Goal: Entertainment & Leisure: Consume media (video, audio)

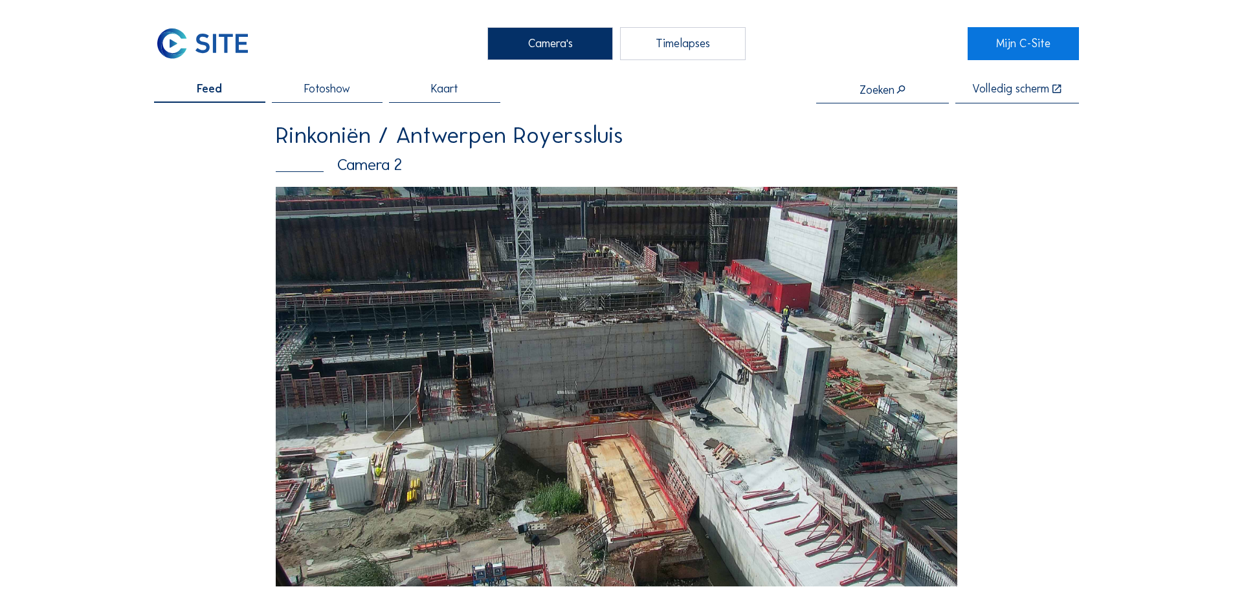
click at [799, 336] on img at bounding box center [616, 387] width 681 height 400
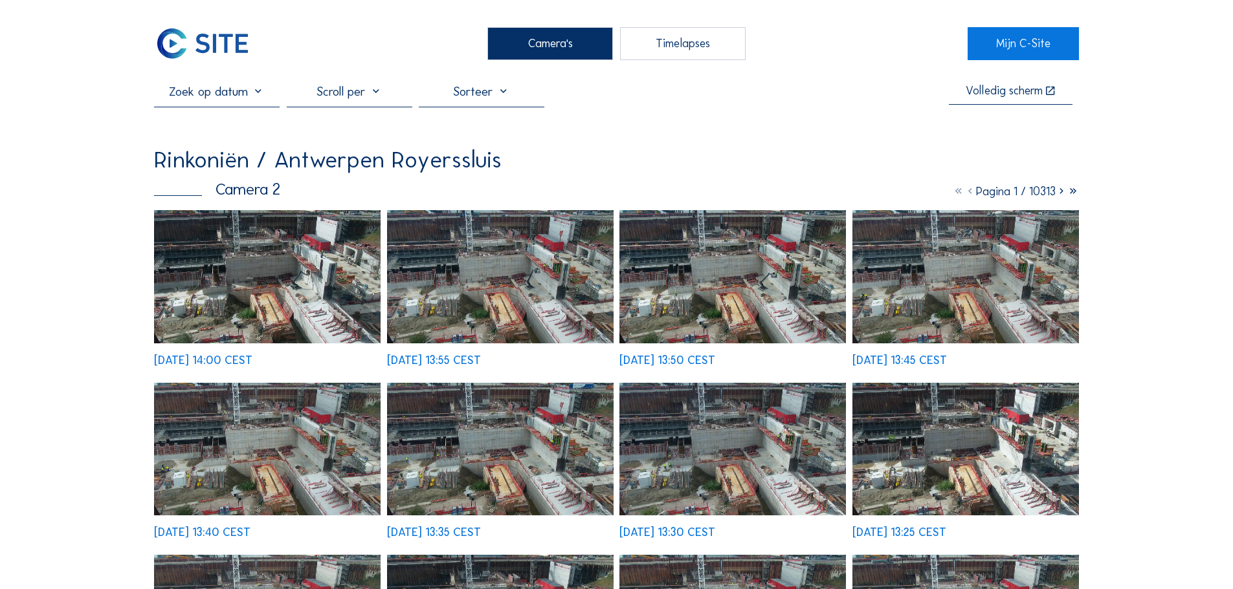
click at [231, 296] on img at bounding box center [267, 276] width 226 height 133
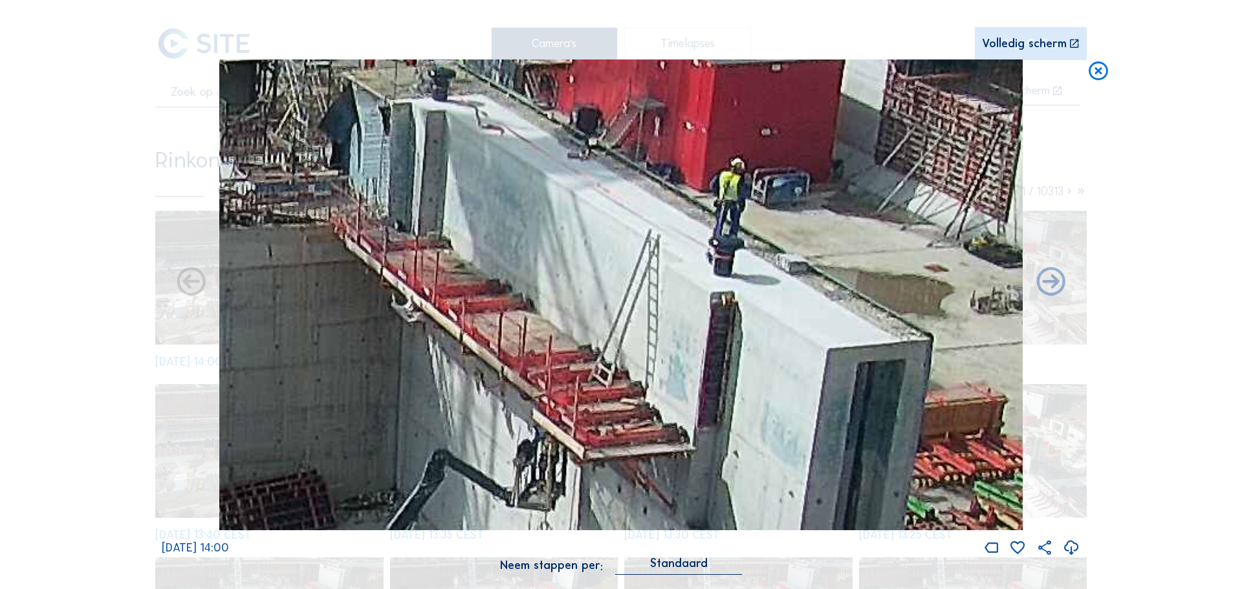
drag, startPoint x: 712, startPoint y: 182, endPoint x: 706, endPoint y: 265, distance: 83.0
click at [706, 265] on img at bounding box center [621, 296] width 804 height 472
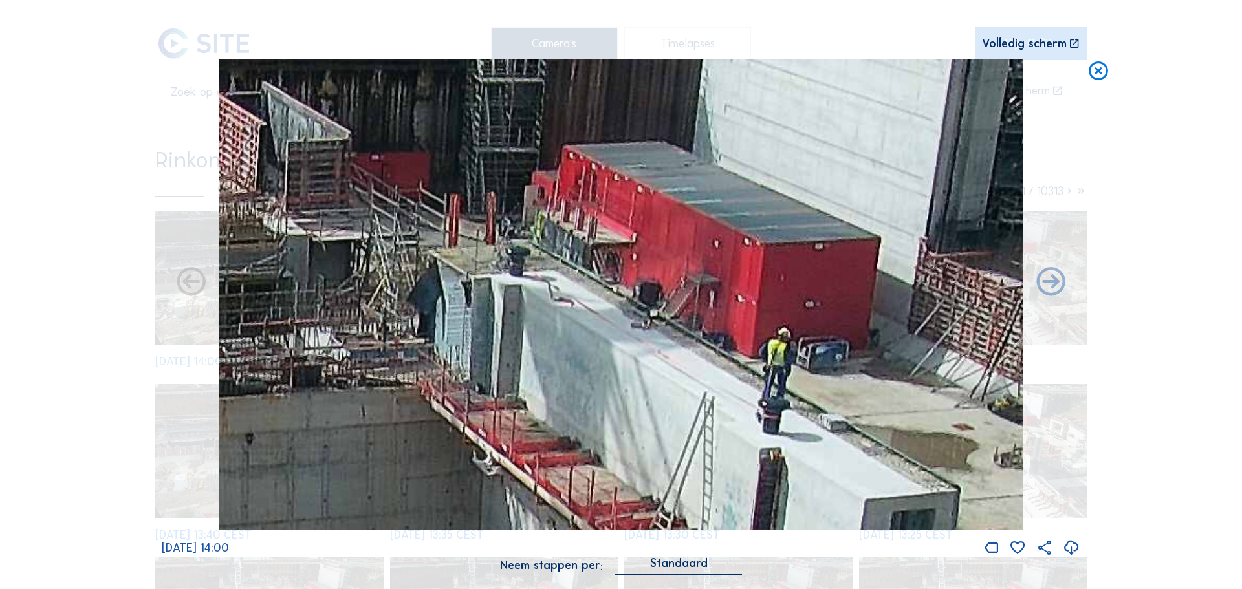
drag, startPoint x: 668, startPoint y: 297, endPoint x: 705, endPoint y: 428, distance: 136.4
click at [705, 428] on img at bounding box center [621, 296] width 804 height 472
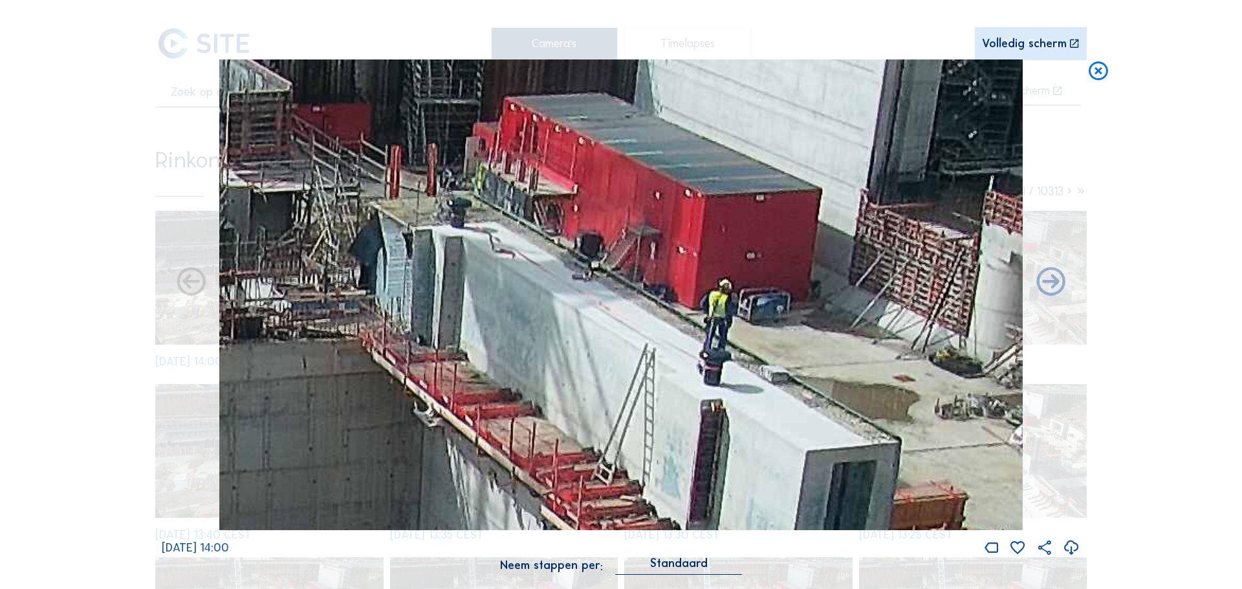
drag, startPoint x: 496, startPoint y: 362, endPoint x: 441, endPoint y: 305, distance: 79.2
click at [441, 305] on img at bounding box center [621, 296] width 804 height 472
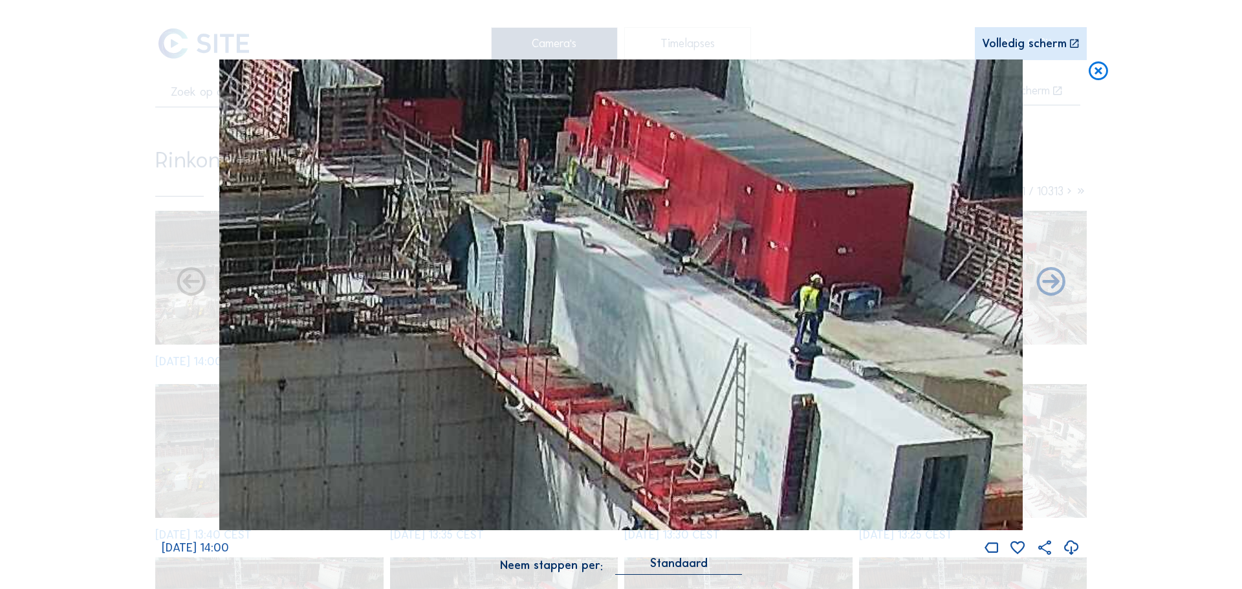
drag, startPoint x: 441, startPoint y: 305, endPoint x: 533, endPoint y: 299, distance: 91.4
click at [533, 299] on img at bounding box center [621, 296] width 804 height 472
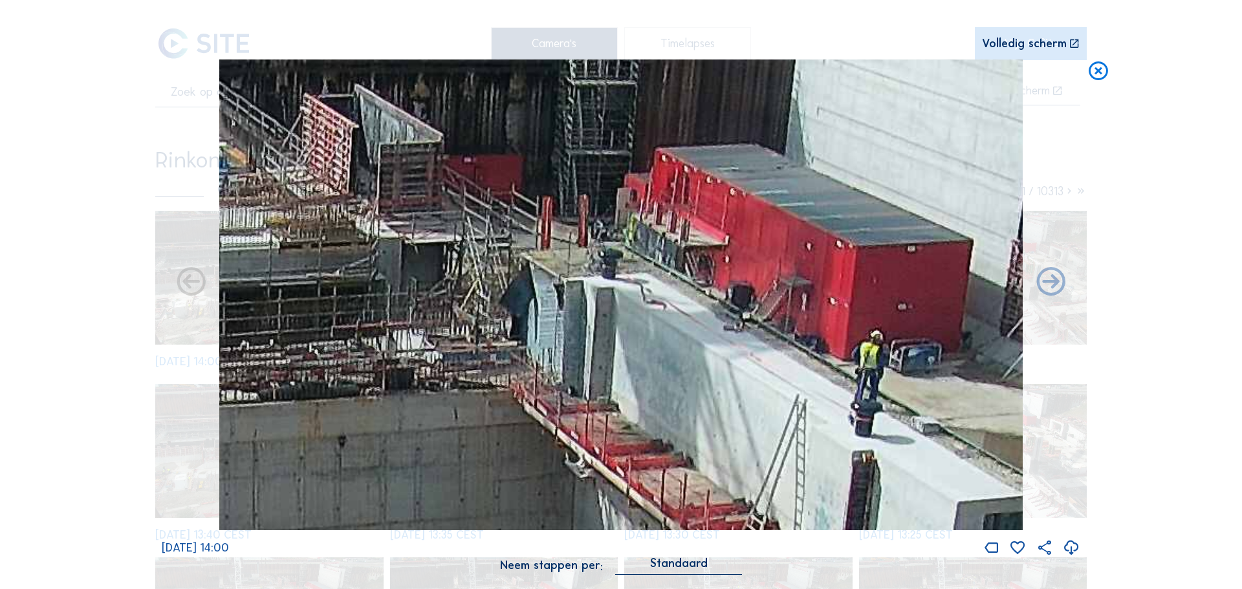
drag, startPoint x: 637, startPoint y: 301, endPoint x: 697, endPoint y: 358, distance: 82.8
click at [697, 358] on img at bounding box center [621, 296] width 804 height 472
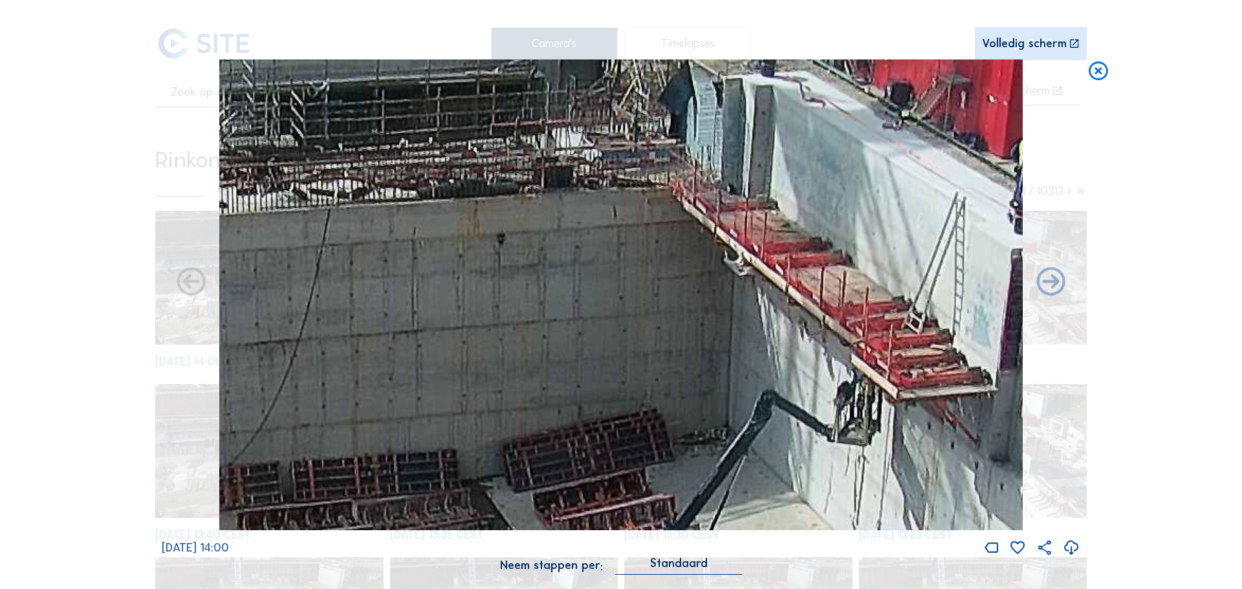
drag, startPoint x: 697, startPoint y: 355, endPoint x: 822, endPoint y: 138, distance: 250.2
click at [822, 138] on img at bounding box center [621, 296] width 804 height 472
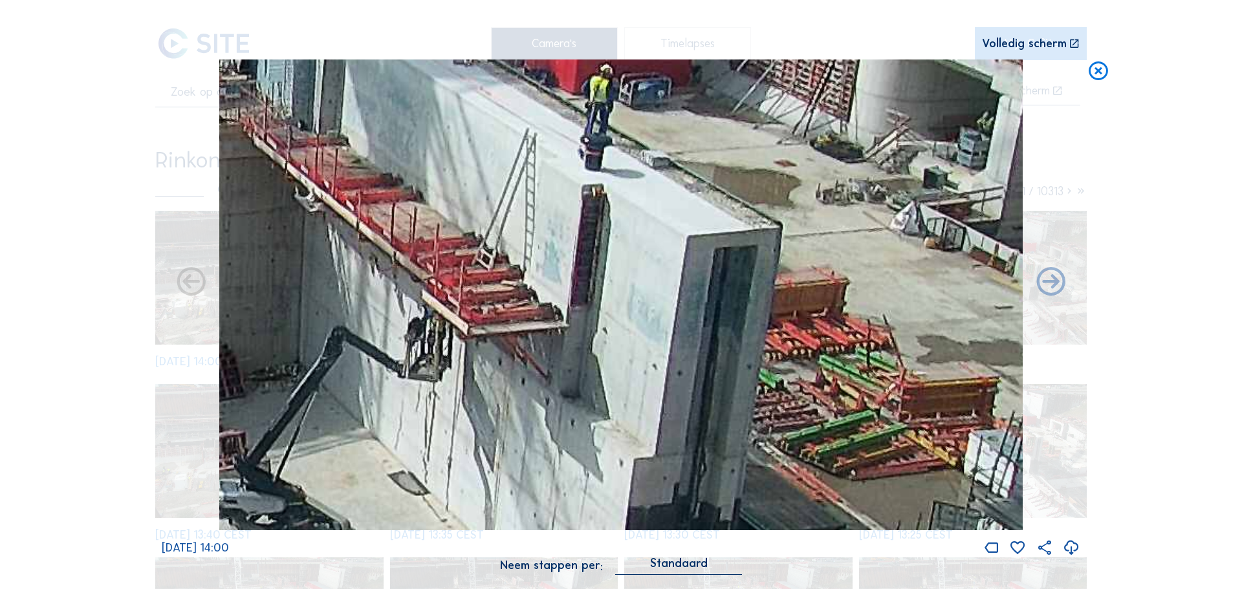
drag, startPoint x: 733, startPoint y: 228, endPoint x: 302, endPoint y: 123, distance: 444.1
click at [302, 123] on img at bounding box center [621, 296] width 804 height 472
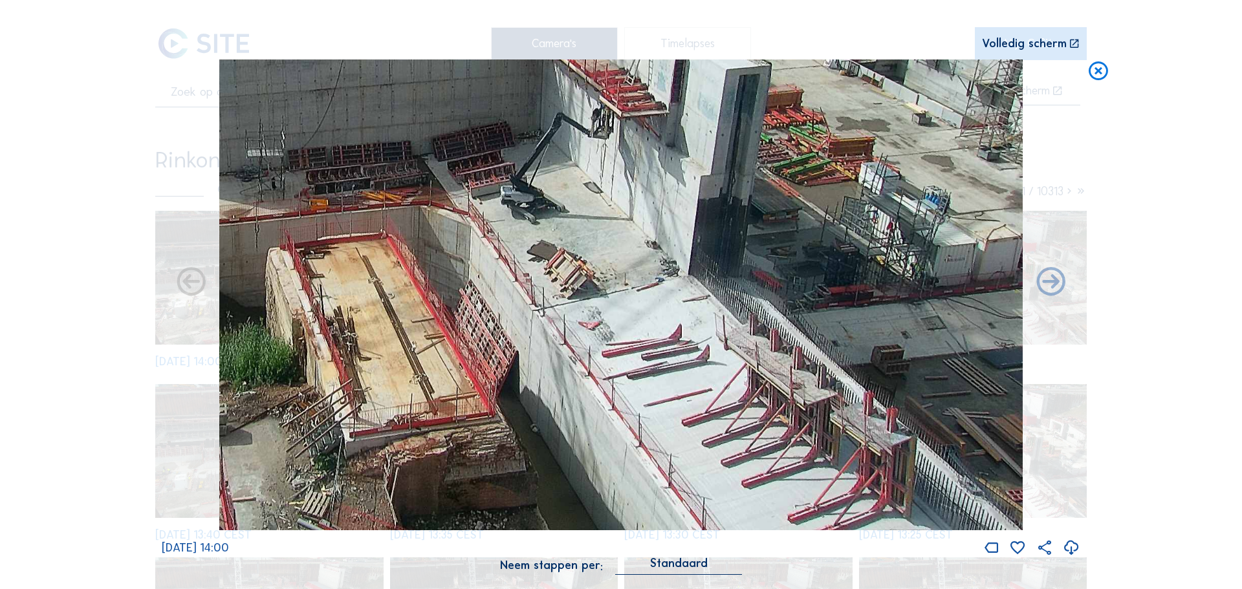
drag, startPoint x: 566, startPoint y: 243, endPoint x: 408, endPoint y: 63, distance: 240.3
click at [408, 63] on img at bounding box center [621, 296] width 804 height 472
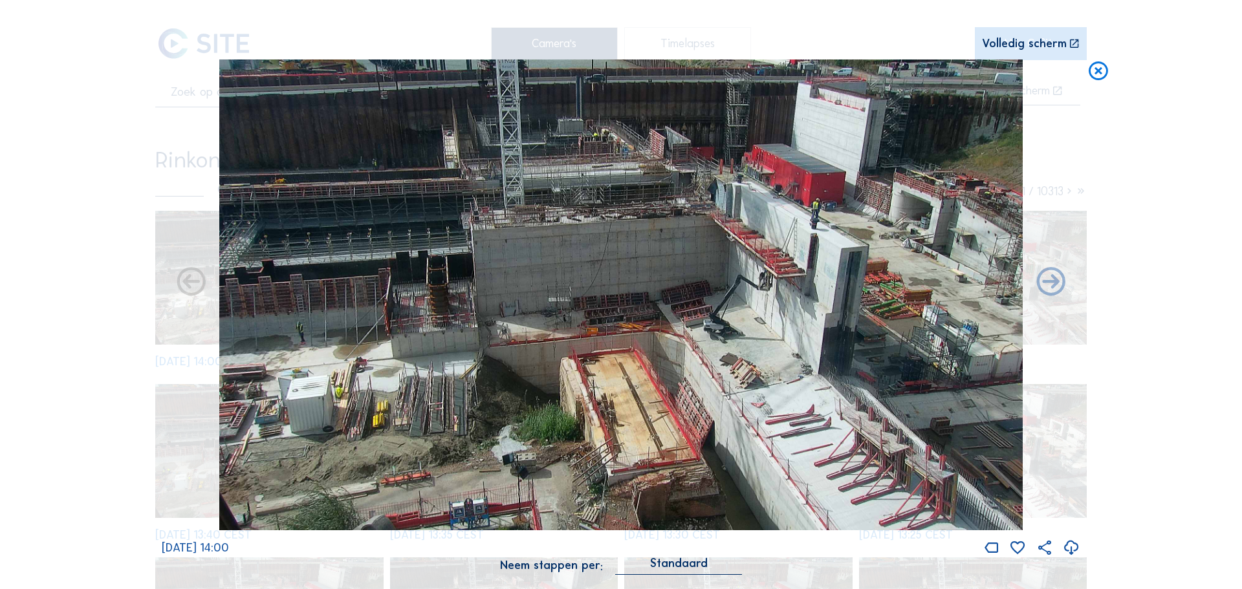
click at [520, 178] on img at bounding box center [621, 296] width 804 height 472
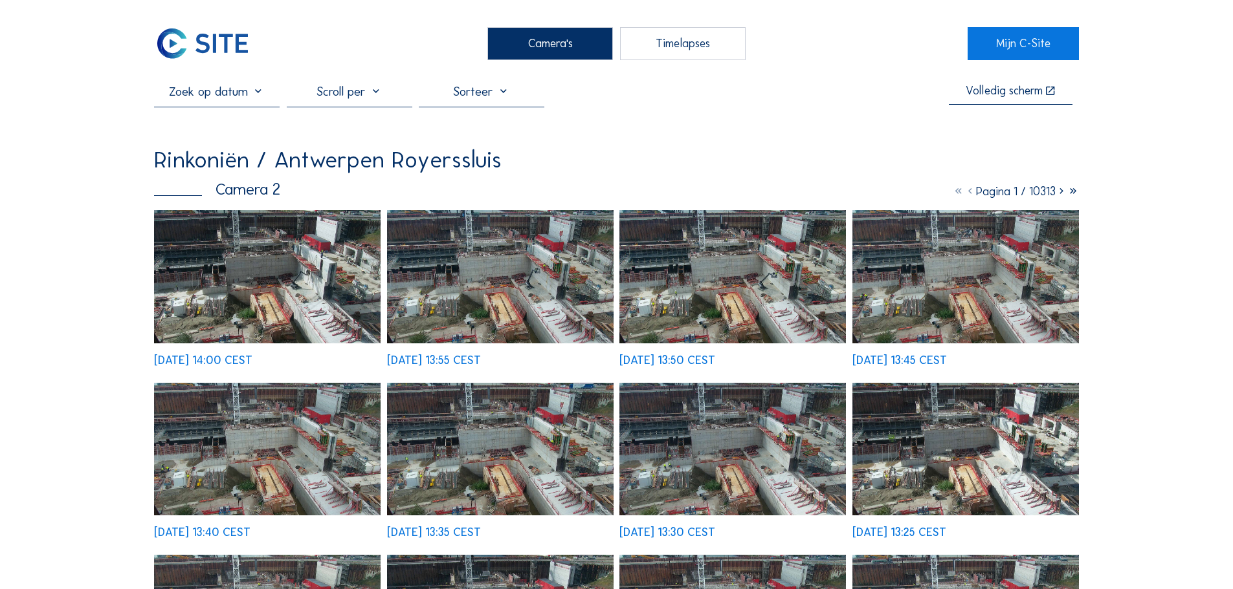
click at [532, 43] on div "Camera's" at bounding box center [550, 43] width 126 height 32
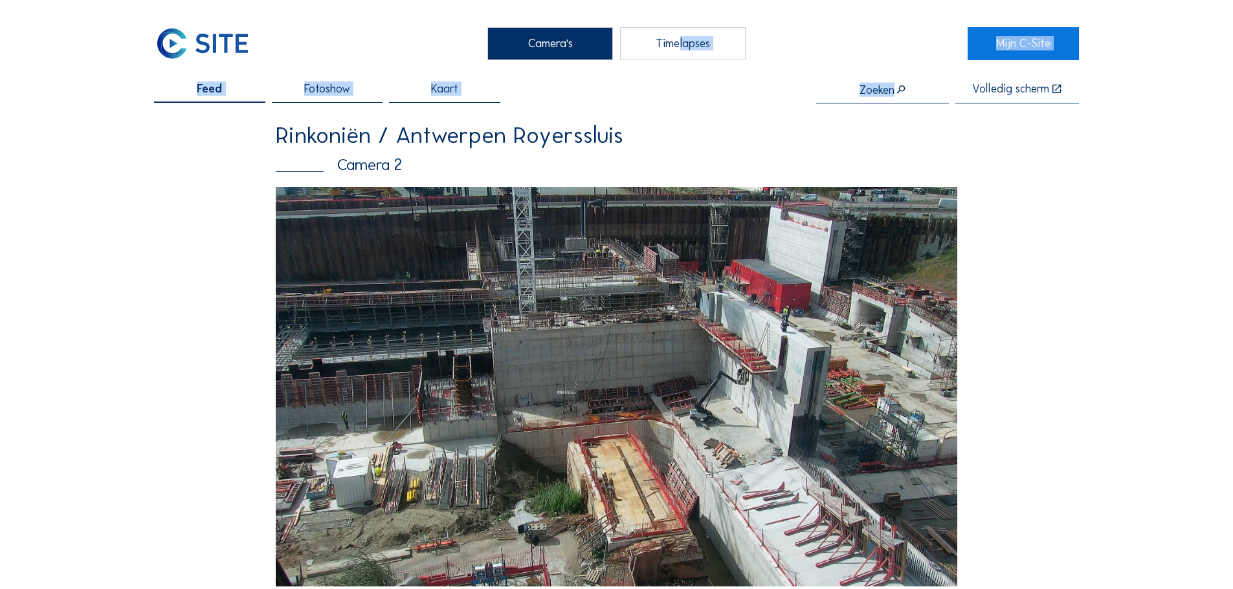
click at [674, 53] on div "Timelapses" at bounding box center [683, 43] width 126 height 32
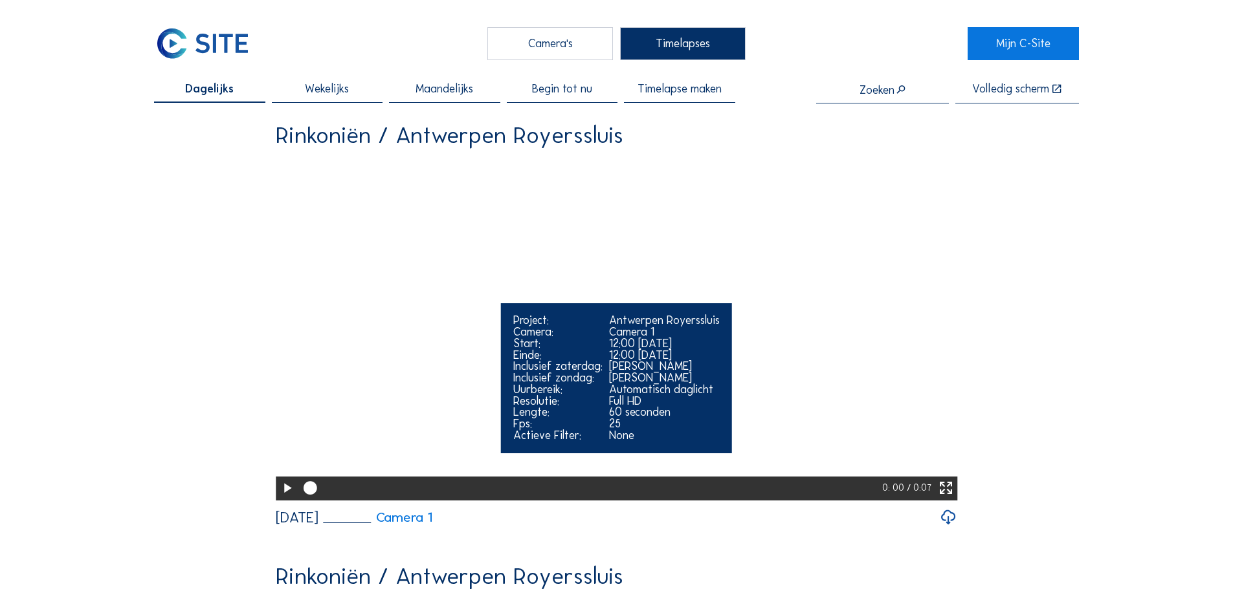
click at [357, 449] on video "Your browser does not support the video tag." at bounding box center [616, 327] width 681 height 341
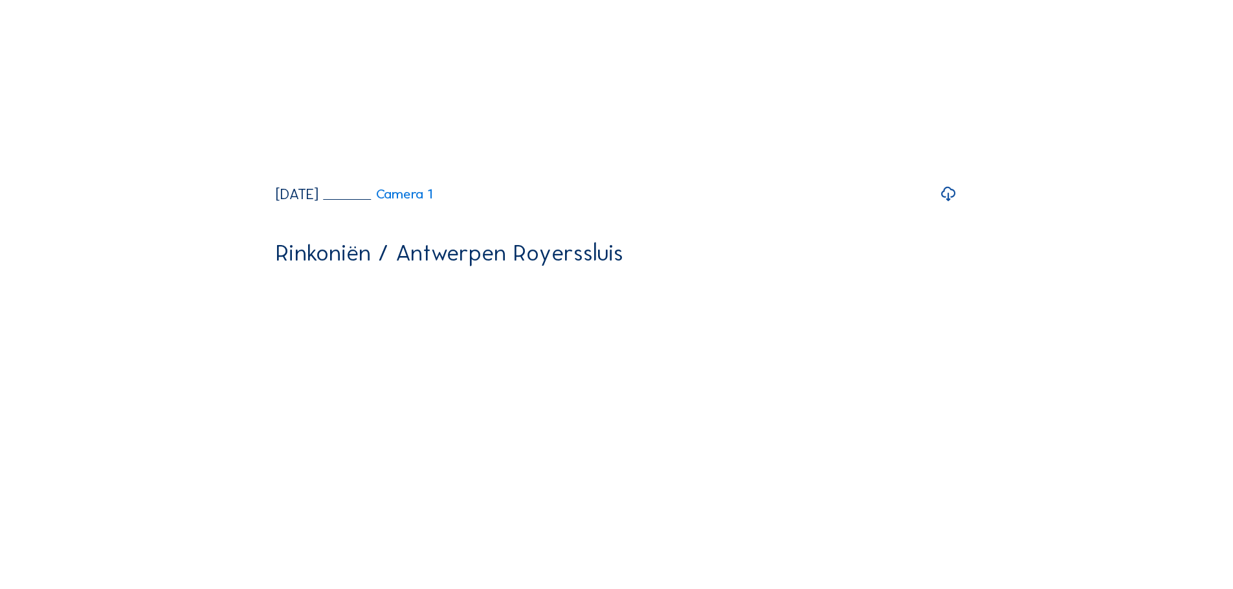
scroll to position [582, 0]
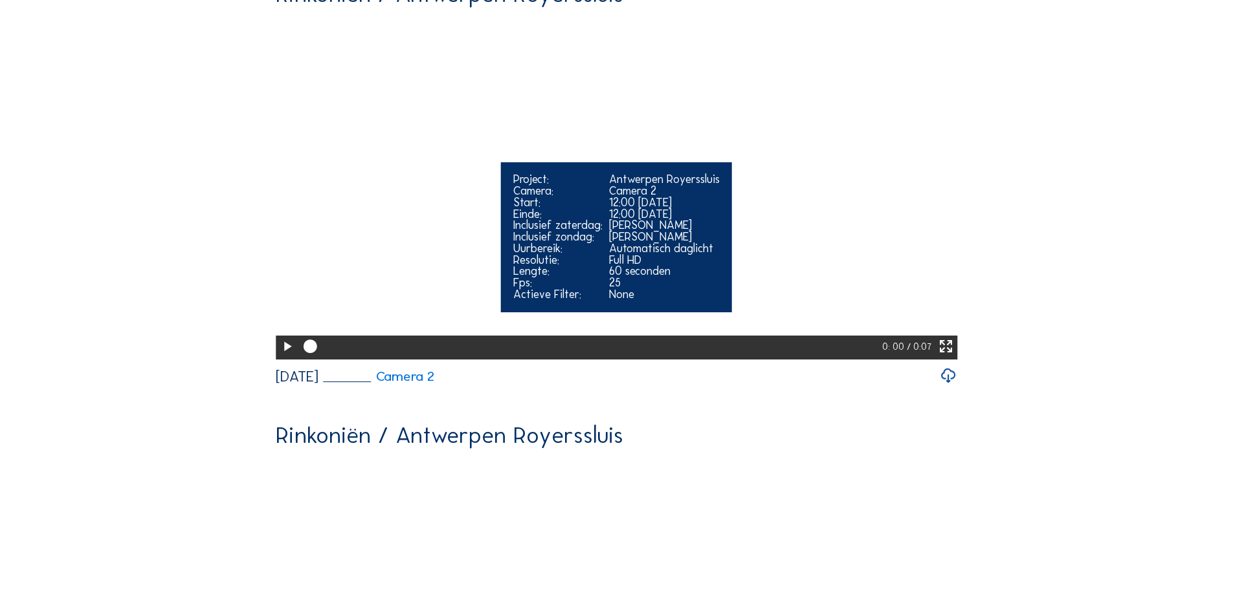
click at [402, 225] on video "Your browser does not support the video tag." at bounding box center [616, 186] width 681 height 341
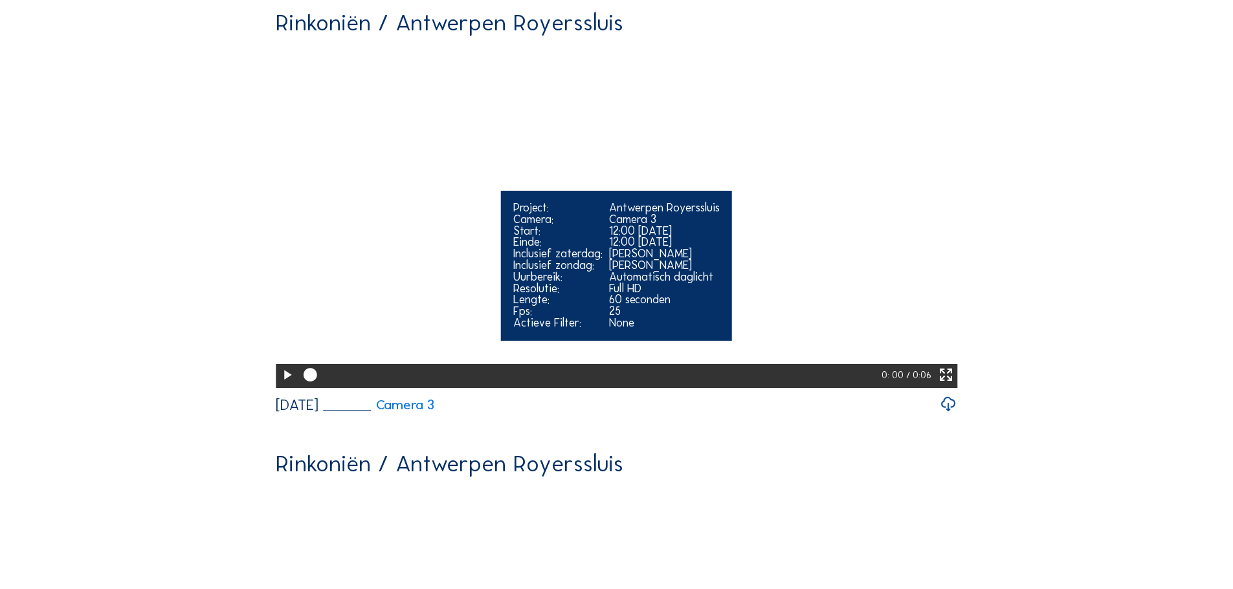
scroll to position [1100, 0]
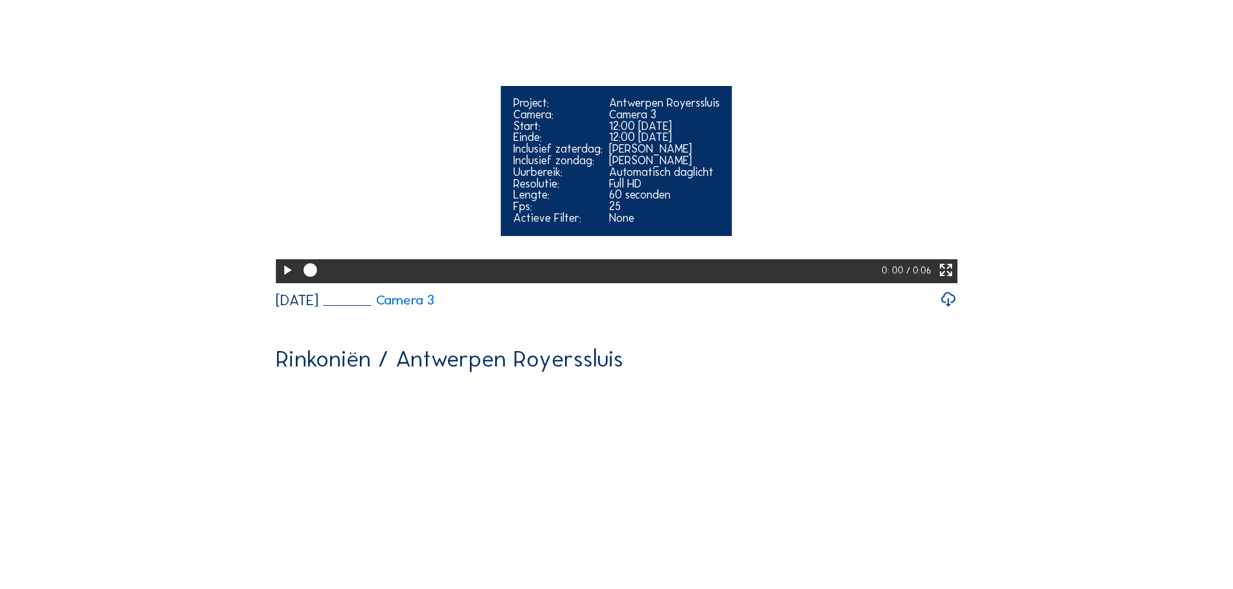
click at [569, 153] on video "Your browser does not support the video tag." at bounding box center [616, 110] width 681 height 341
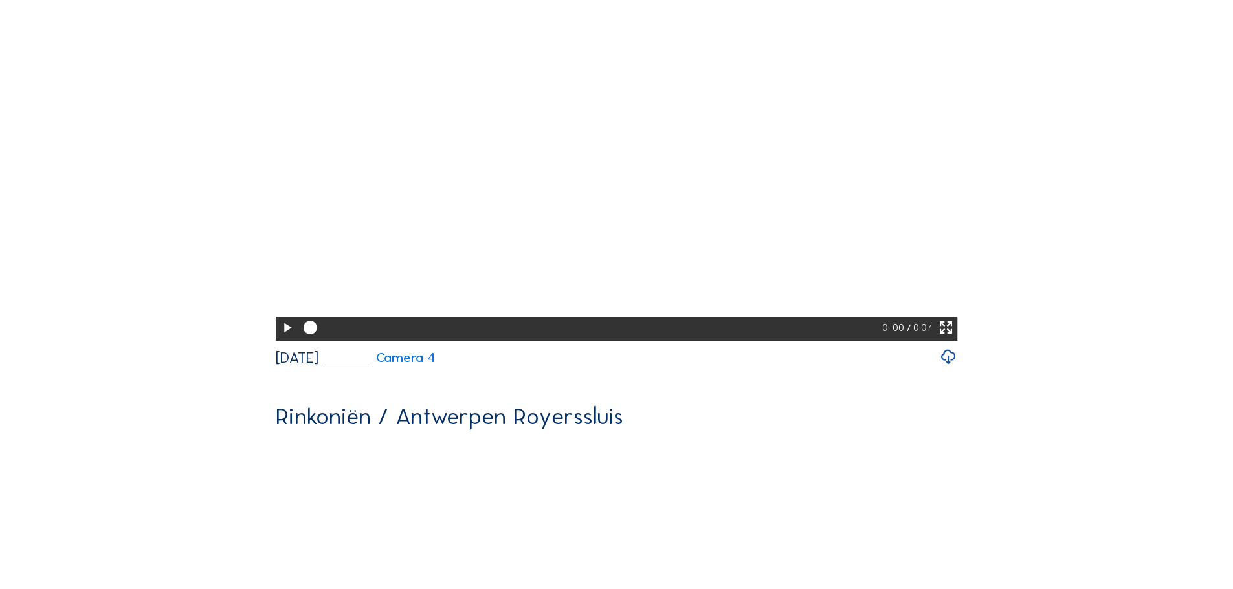
scroll to position [1488, 0]
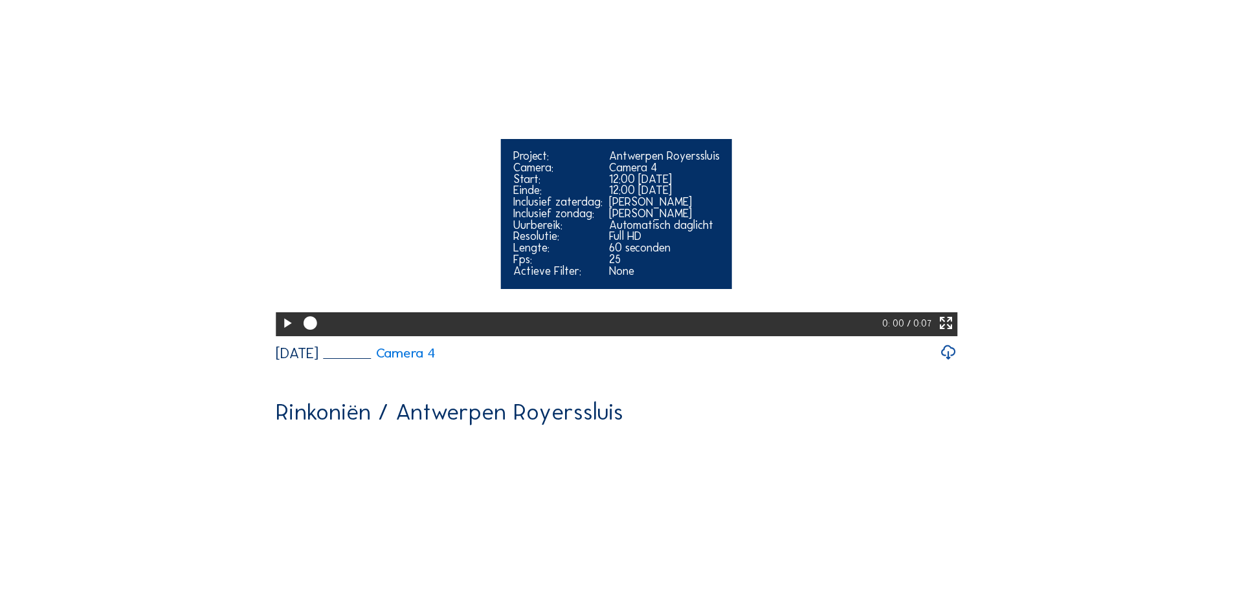
click at [688, 278] on video "Your browser does not support the video tag." at bounding box center [616, 163] width 681 height 341
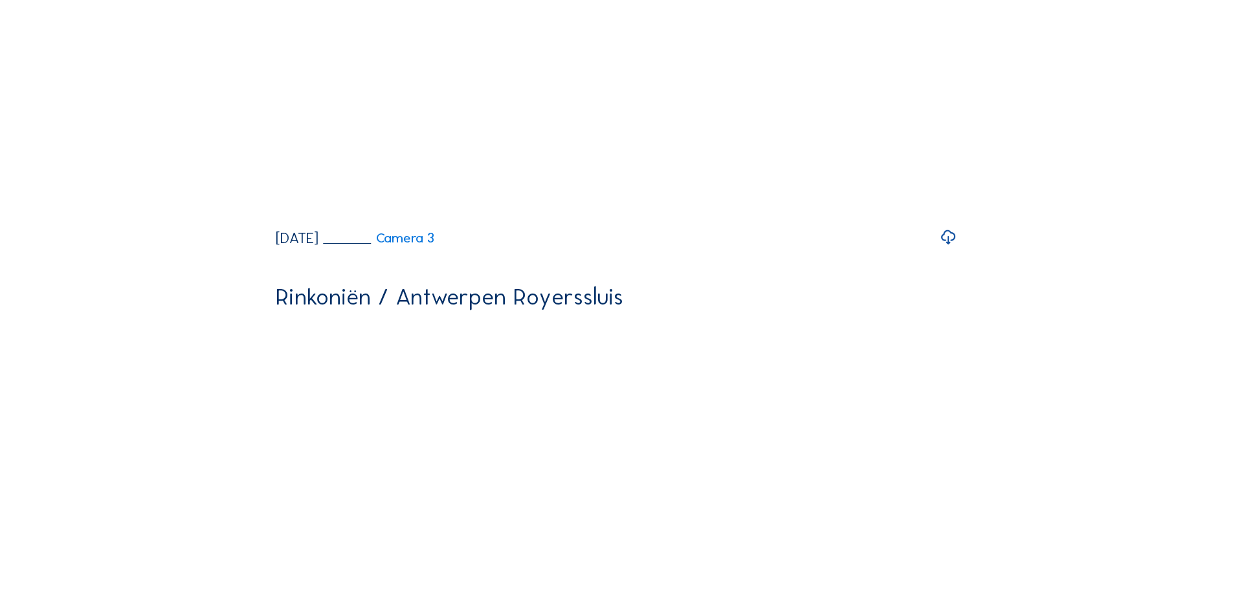
scroll to position [2958, 0]
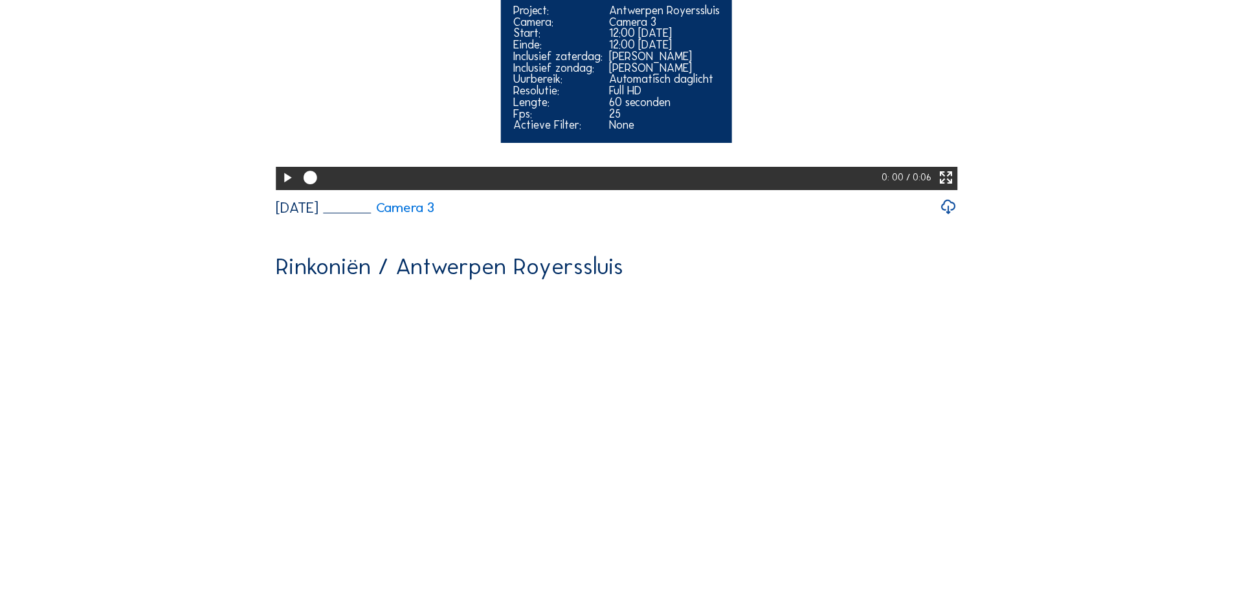
click at [690, 188] on video "Your browser does not support the video tag." at bounding box center [616, 17] width 681 height 341
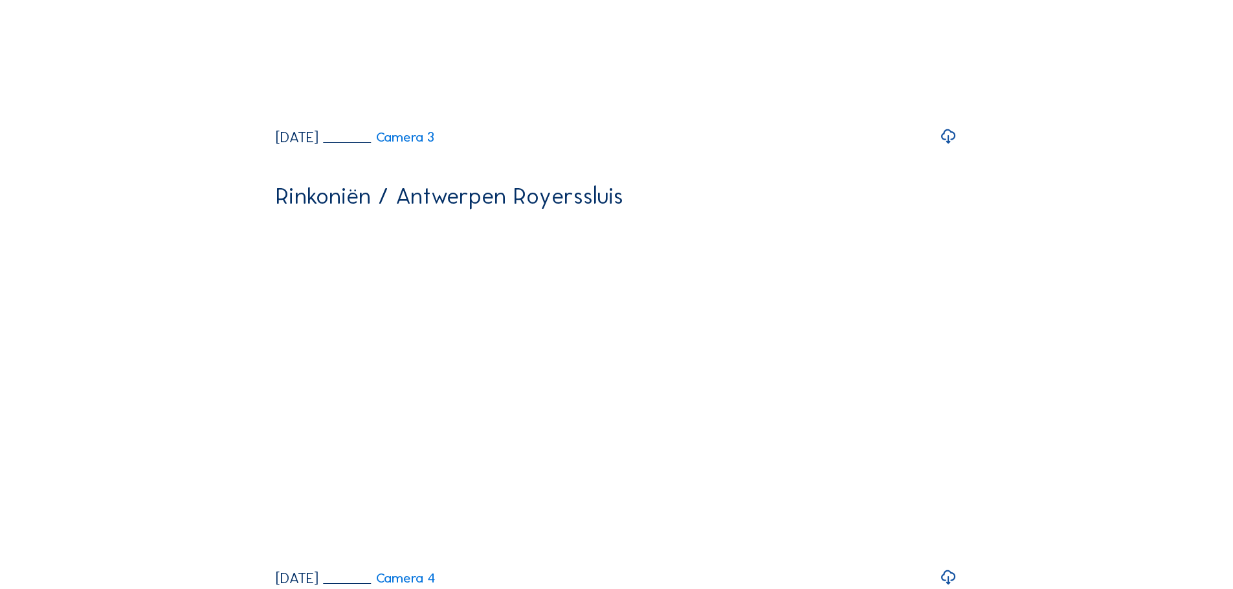
scroll to position [6064, 0]
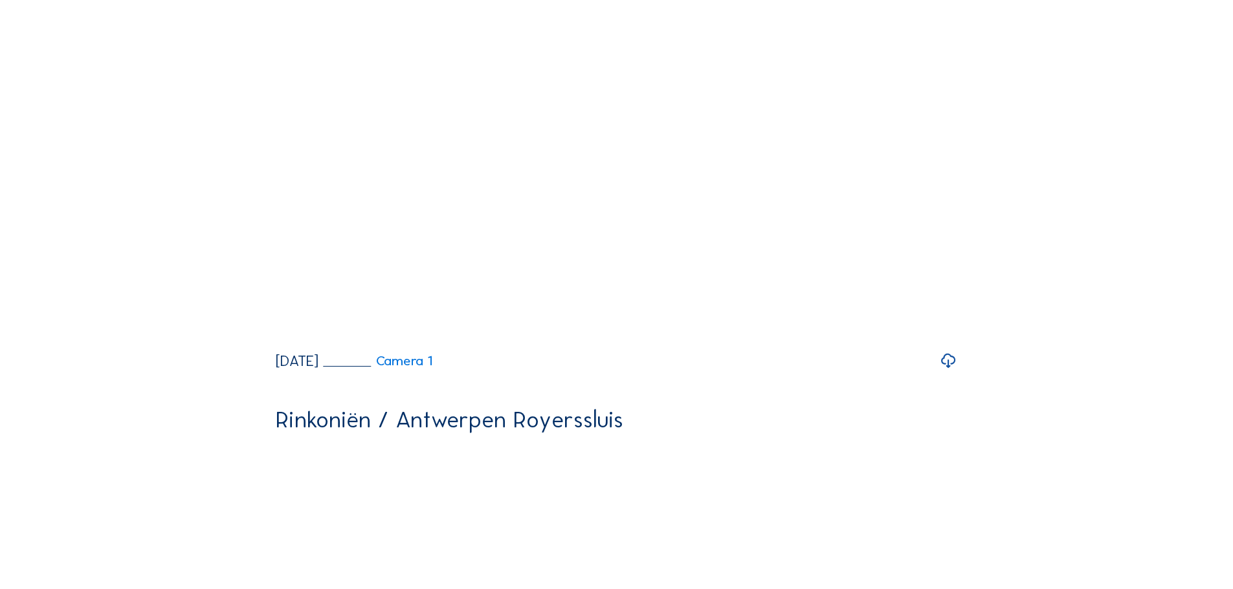
scroll to position [0, 0]
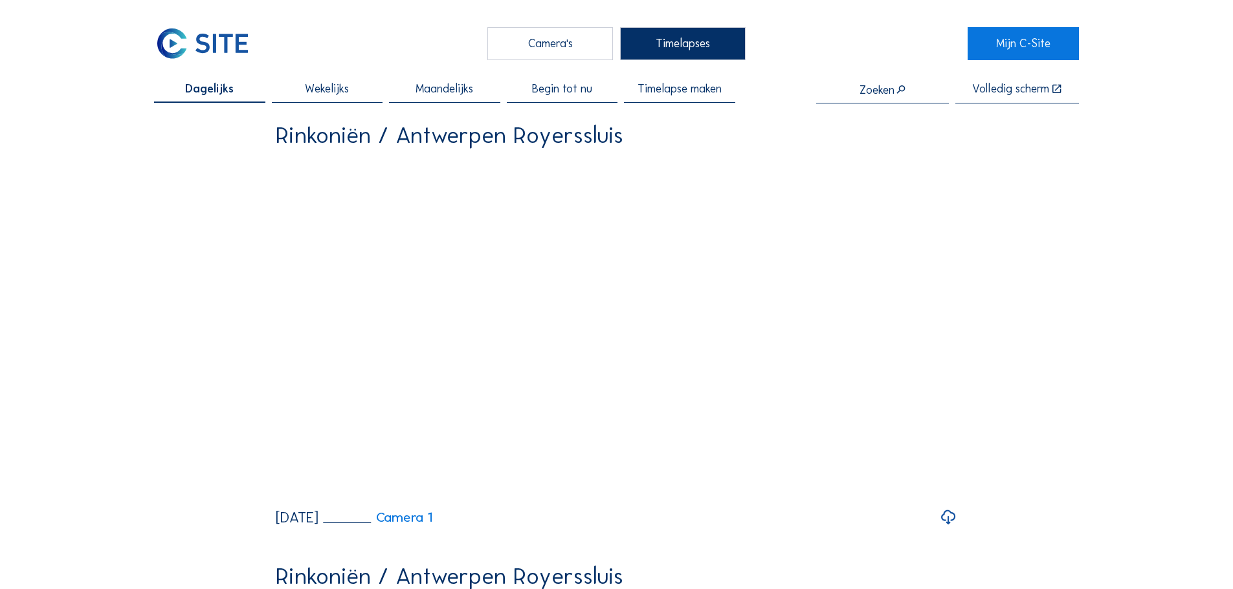
click at [445, 85] on span "Maandelijks" at bounding box center [444, 89] width 58 height 12
click at [576, 98] on div "Begin tot nu" at bounding box center [562, 92] width 111 height 19
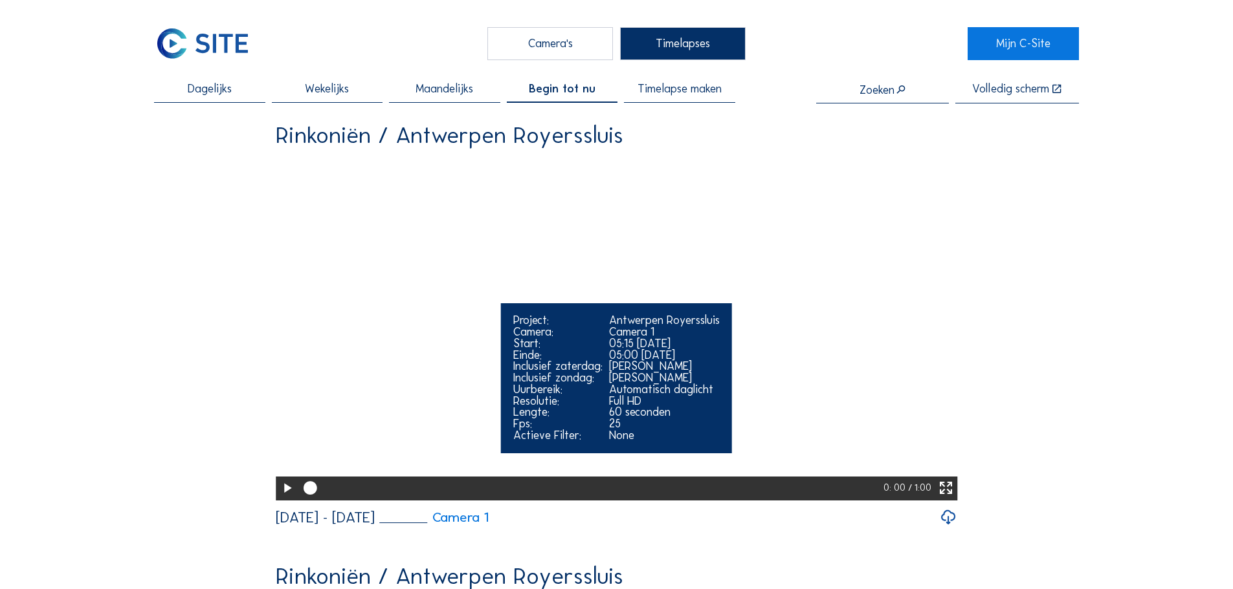
click at [469, 248] on video "Your browser does not support the video tag." at bounding box center [616, 327] width 681 height 341
click at [952, 499] on icon at bounding box center [946, 489] width 16 height 20
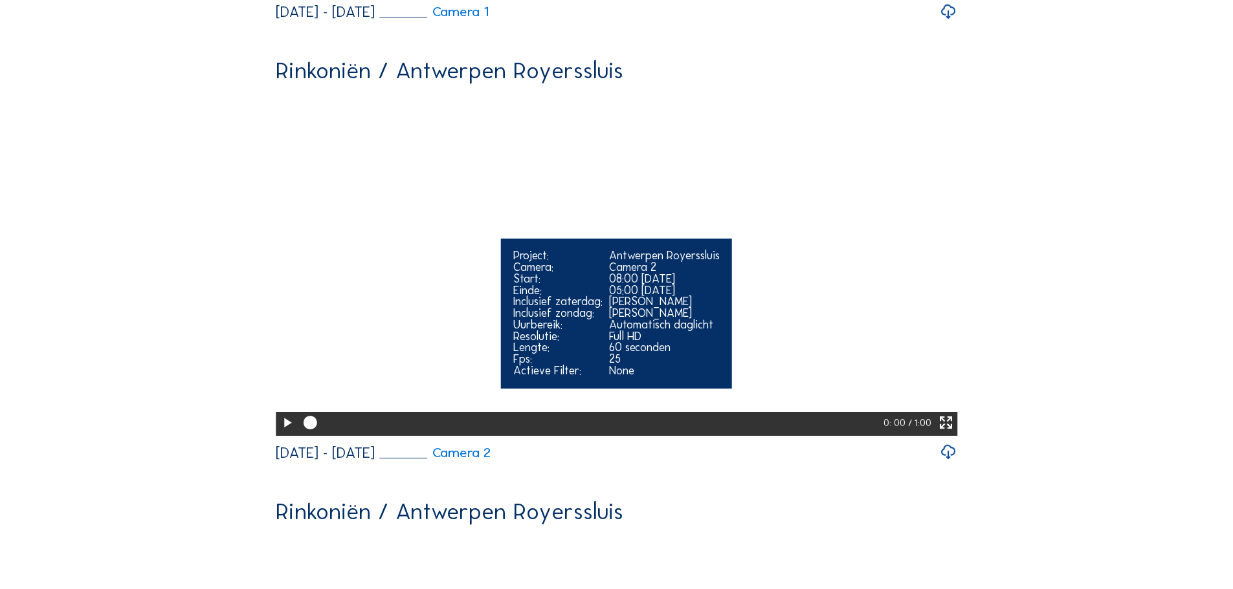
scroll to position [518, 0]
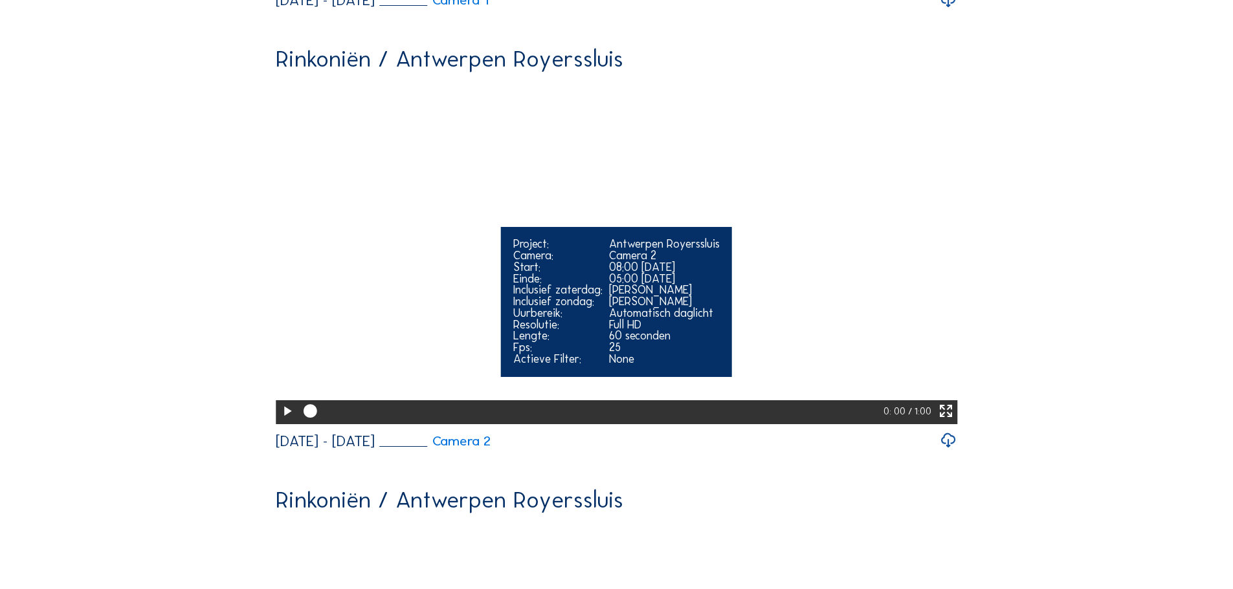
click at [637, 225] on video "Your browser does not support the video tag." at bounding box center [616, 251] width 681 height 341
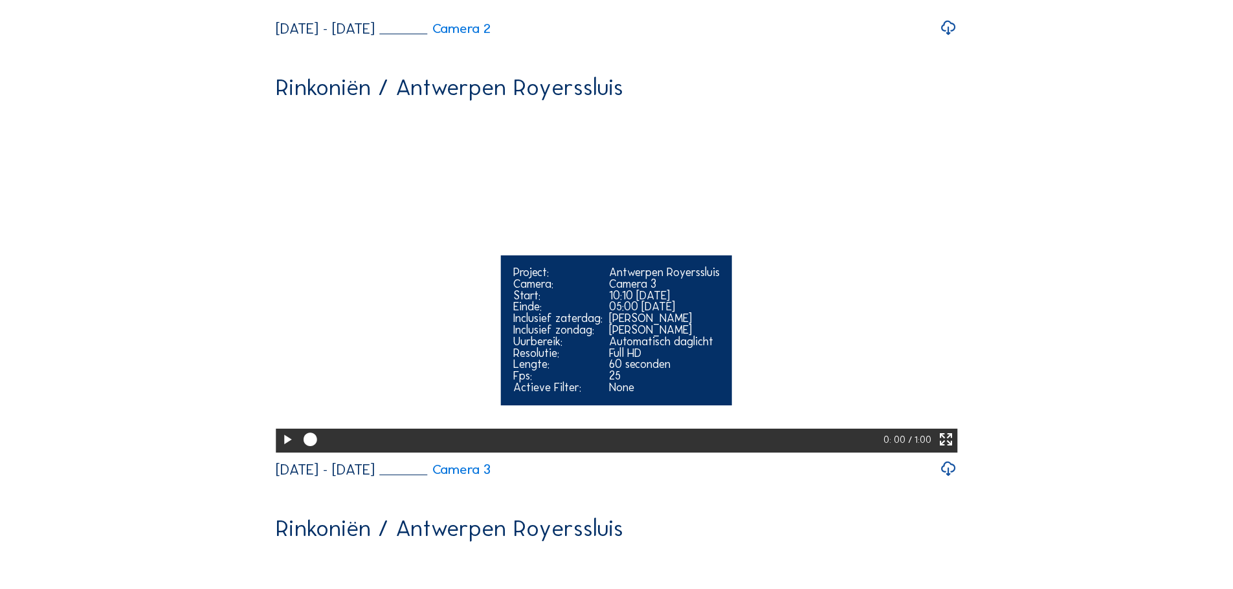
scroll to position [1165, 0]
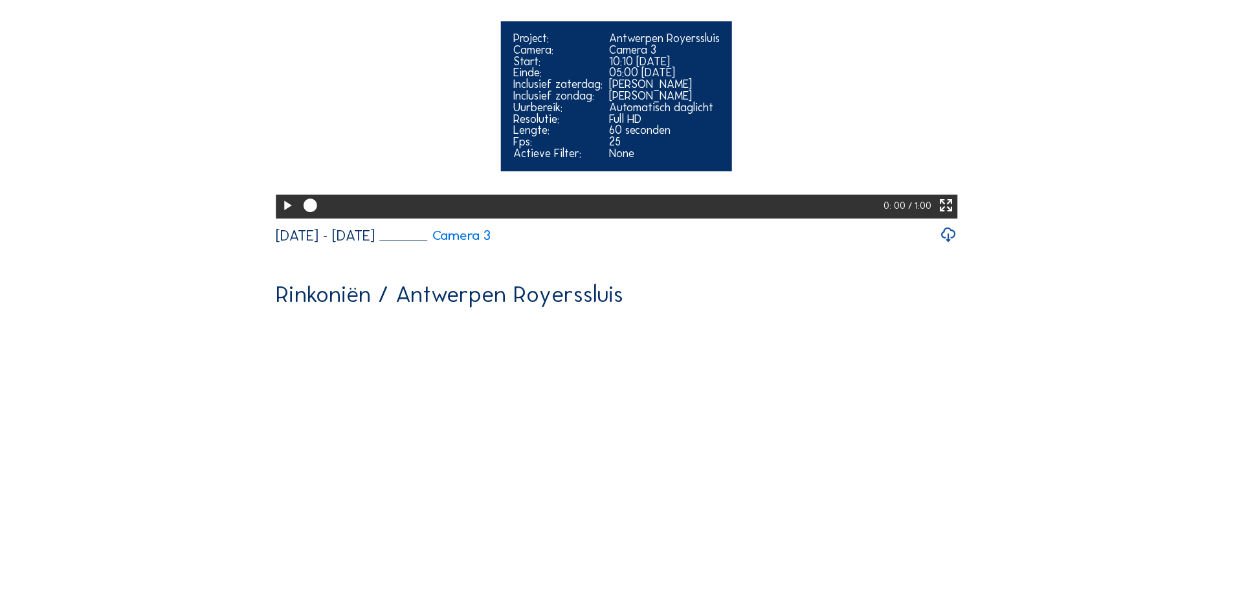
click at [864, 164] on video "Your browser does not support the video tag." at bounding box center [616, 45] width 681 height 341
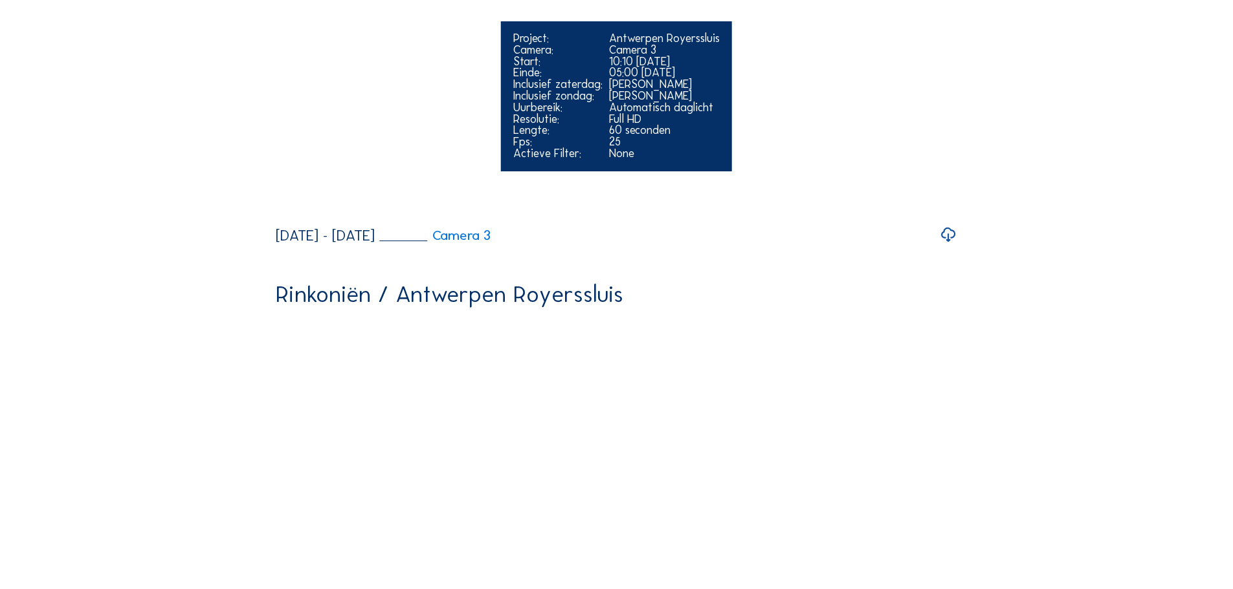
click at [849, 205] on video "Your browser does not support the video tag." at bounding box center [616, 45] width 681 height 341
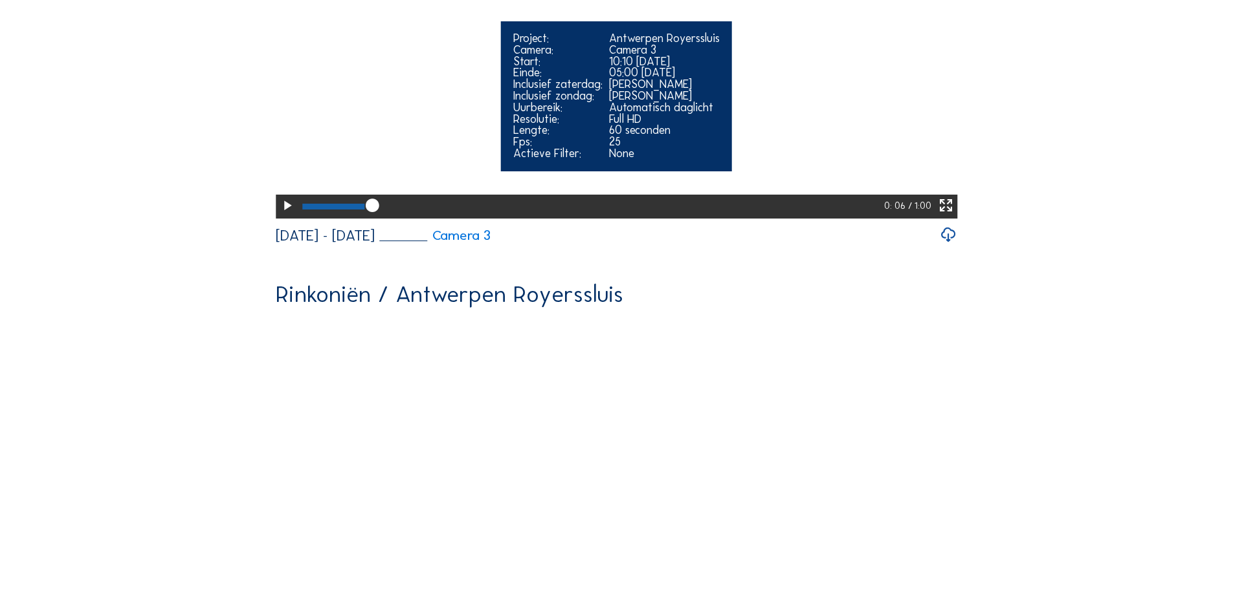
click at [817, 153] on video "Your browser does not support the video tag." at bounding box center [616, 45] width 681 height 341
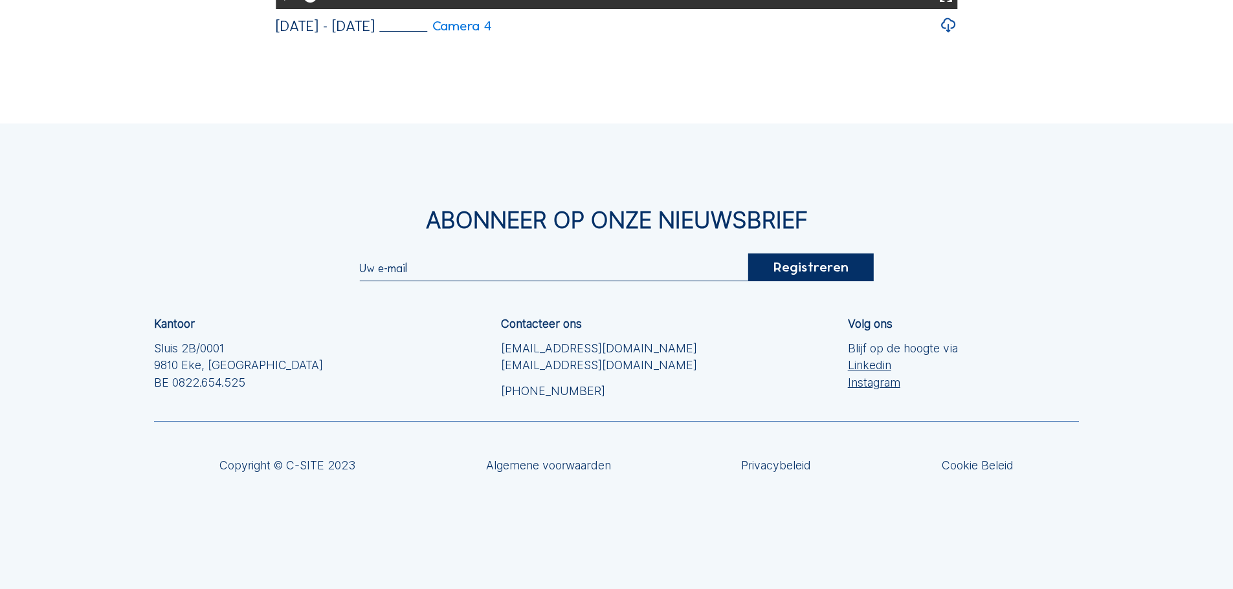
scroll to position [1941, 0]
